Goal: Transaction & Acquisition: Purchase product/service

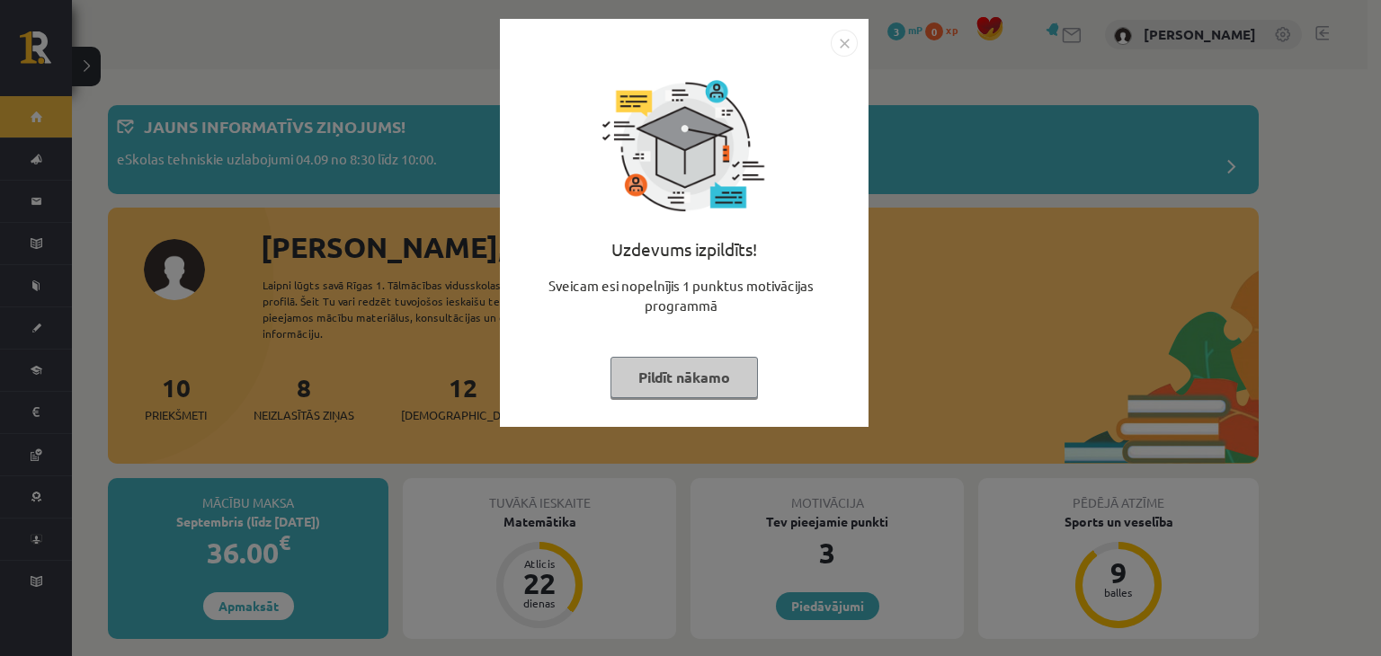
click at [851, 46] on img "Close" at bounding box center [844, 43] width 27 height 27
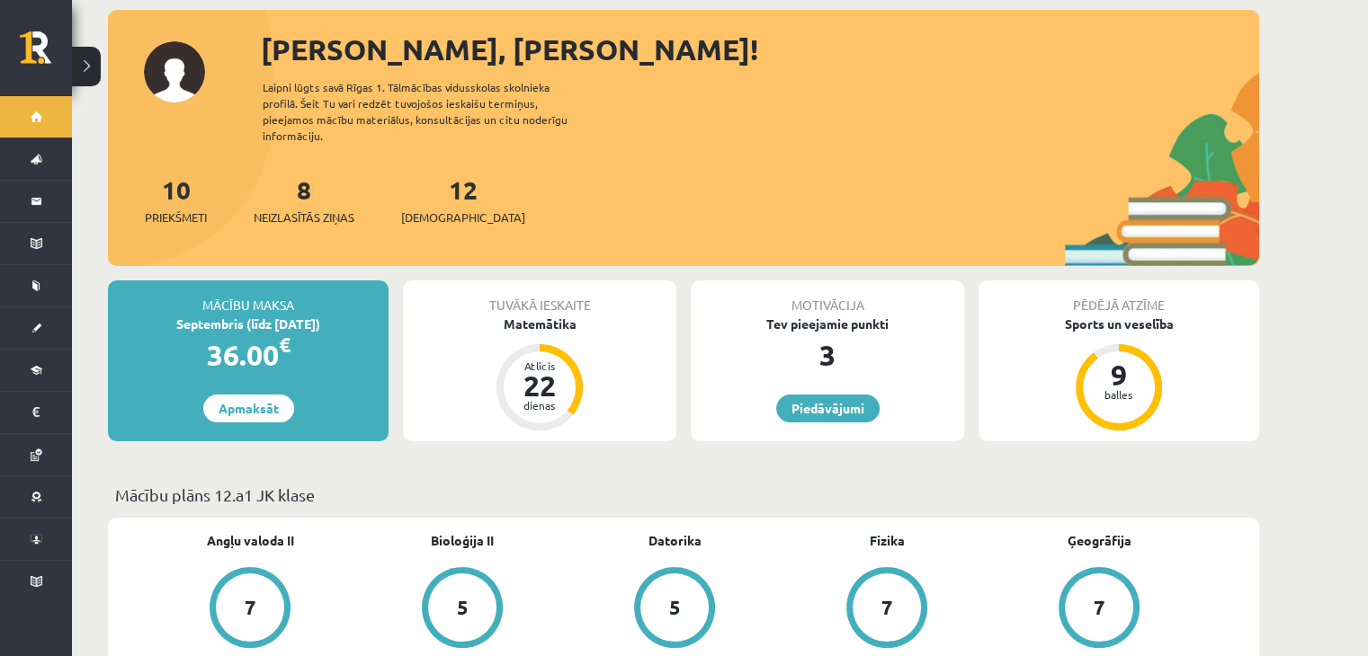
scroll to position [200, 0]
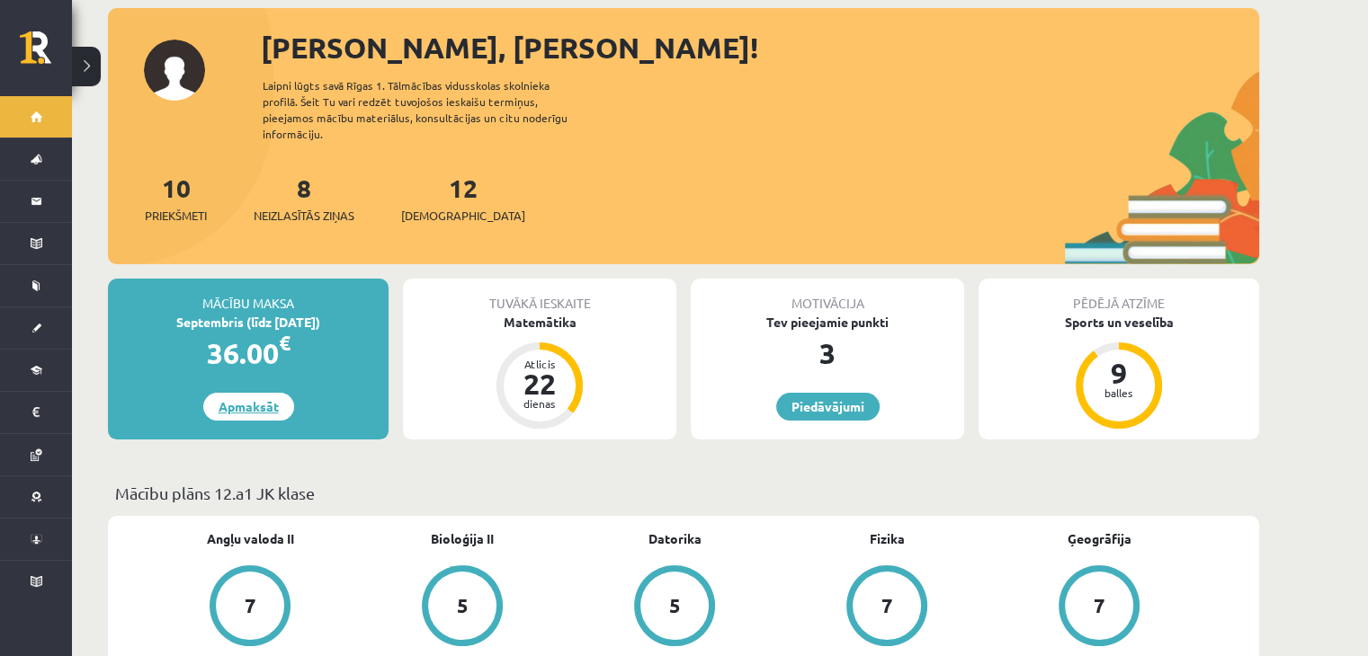
click at [245, 397] on link "Apmaksāt" at bounding box center [248, 407] width 91 height 28
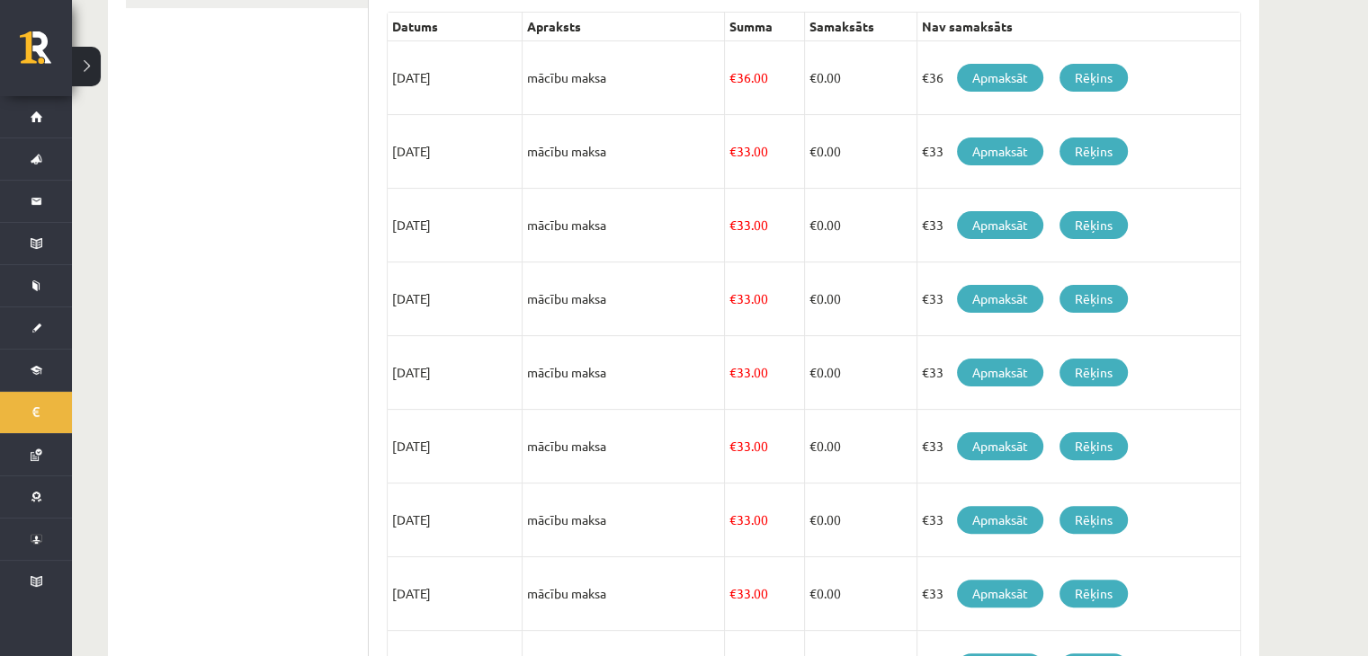
scroll to position [414, 0]
click at [989, 70] on link "Apmaksāt" at bounding box center [1000, 78] width 86 height 28
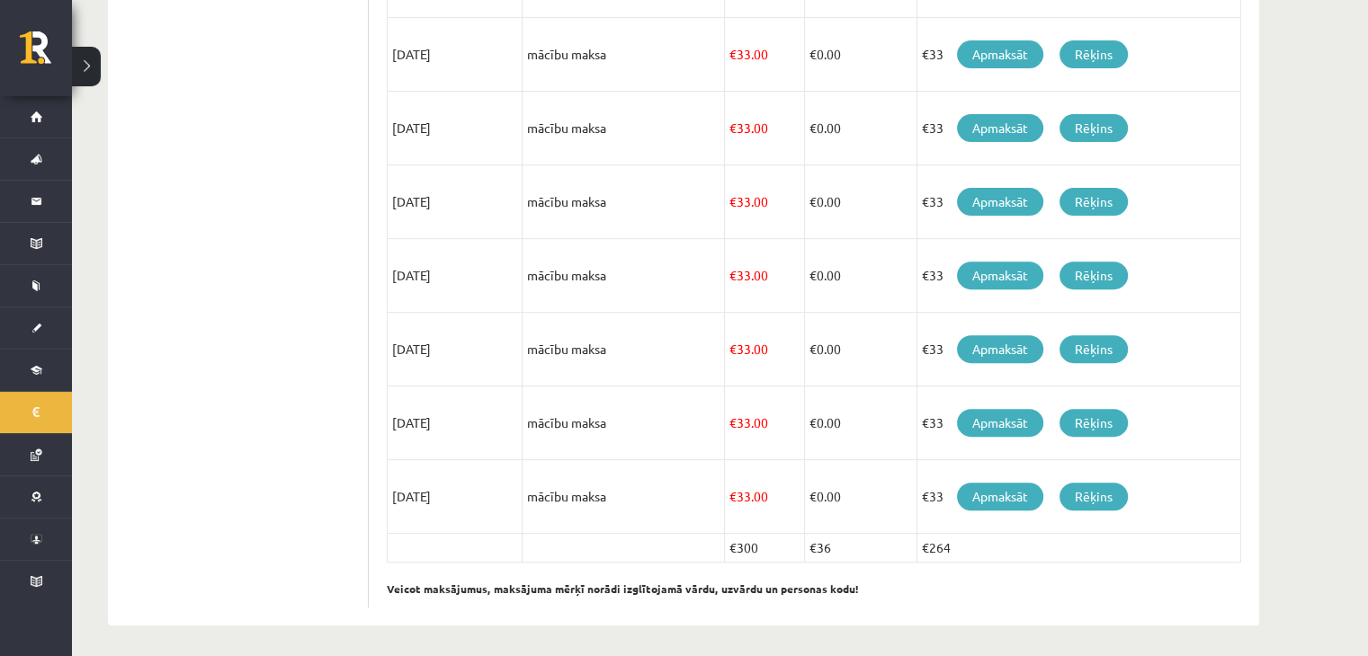
scroll to position [631, 0]
